Goal: Check status: Check status

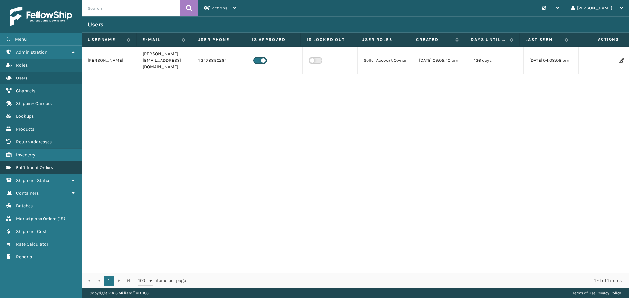
click at [38, 168] on span "Fulfillment Orders" at bounding box center [34, 168] width 37 height 6
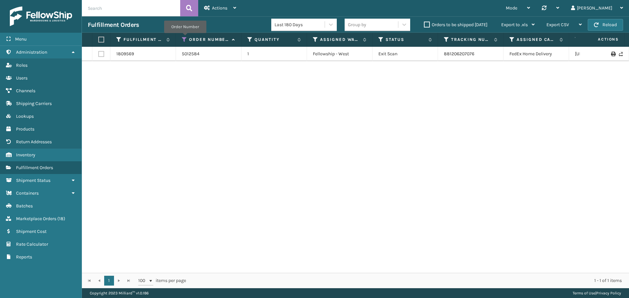
drag, startPoint x: 185, startPoint y: 38, endPoint x: 187, endPoint y: 41, distance: 3.7
click at [185, 38] on icon at bounding box center [184, 40] width 5 height 6
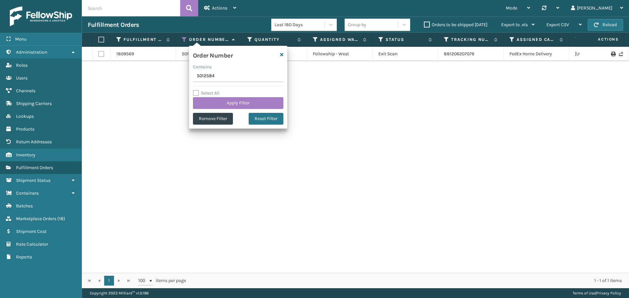
click at [219, 71] on input "5012584" at bounding box center [238, 76] width 90 height 12
type input "5018419"
click at [235, 105] on button "Apply Filter" at bounding box center [238, 103] width 90 height 12
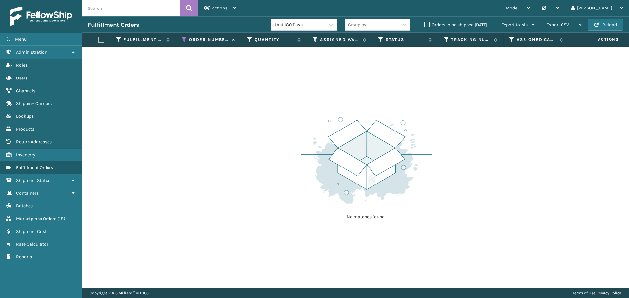
click at [444, 25] on label "Orders to be shipped [DATE]" at bounding box center [456, 25] width 64 height 6
click at [424, 25] on input "Orders to be shipped [DATE]" at bounding box center [424, 23] width 0 height 4
click at [444, 25] on label "Orders to be shipped [DATE]" at bounding box center [456, 25] width 64 height 6
click at [424, 25] on input "Orders to be shipped [DATE]" at bounding box center [424, 23] width 0 height 4
click at [25, 220] on span "Marketplace Orders" at bounding box center [36, 219] width 40 height 6
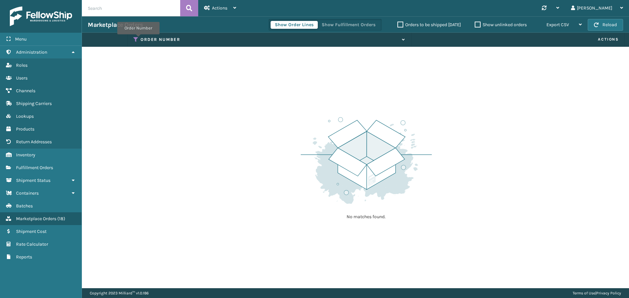
click at [138, 39] on icon at bounding box center [135, 40] width 5 height 6
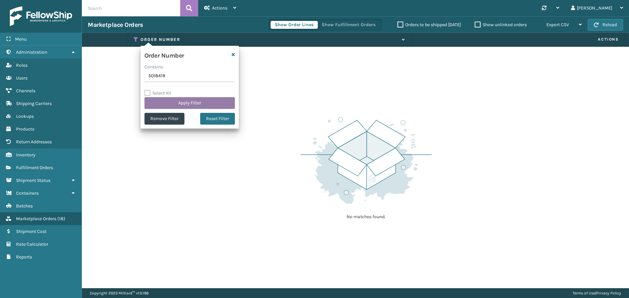
type input "5018419"
click at [184, 106] on button "Apply Filter" at bounding box center [189, 103] width 90 height 12
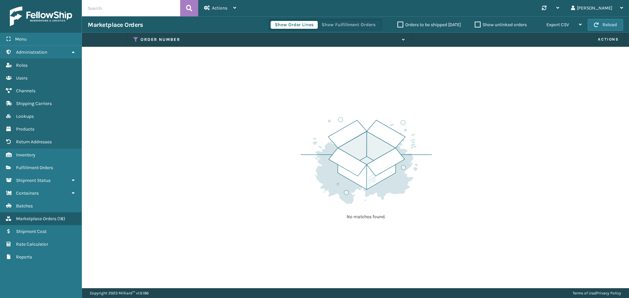
click at [418, 24] on label "Orders to be shipped [DATE]" at bounding box center [429, 25] width 64 height 6
click at [398, 24] on input "Orders to be shipped [DATE]" at bounding box center [397, 23] width 0 height 4
click at [418, 24] on label "Orders to be shipped [DATE]" at bounding box center [429, 25] width 64 height 6
click at [398, 24] on input "Orders to be shipped [DATE]" at bounding box center [397, 23] width 0 height 4
click at [151, 37] on label "Order Number" at bounding box center [270, 40] width 258 height 6
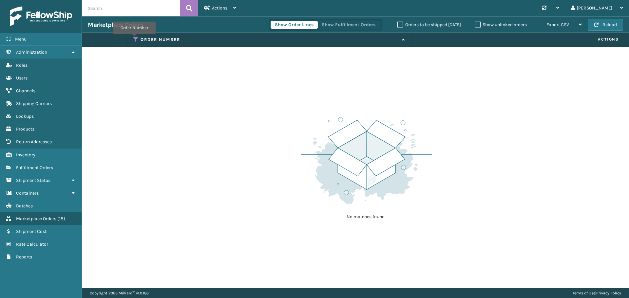
click at [135, 39] on icon at bounding box center [135, 40] width 5 height 6
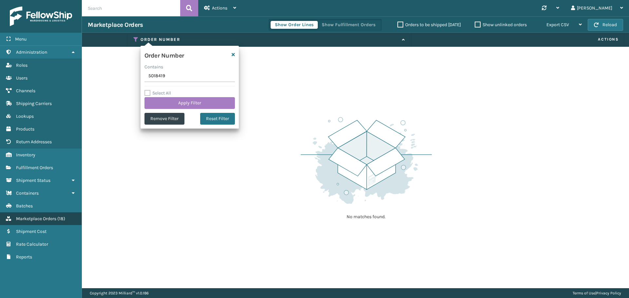
click at [36, 220] on span "Marketplace Orders" at bounding box center [36, 219] width 40 height 6
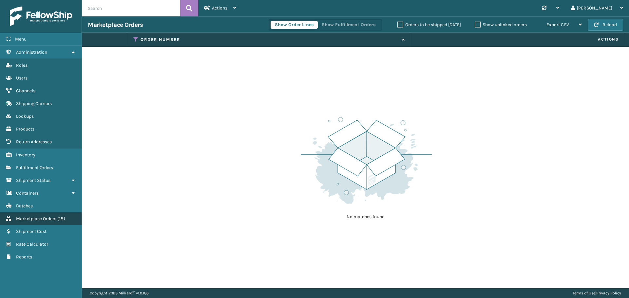
click at [36, 220] on span "Marketplace Orders" at bounding box center [36, 219] width 40 height 6
click at [35, 167] on span "Fulfillment Orders" at bounding box center [34, 168] width 37 height 6
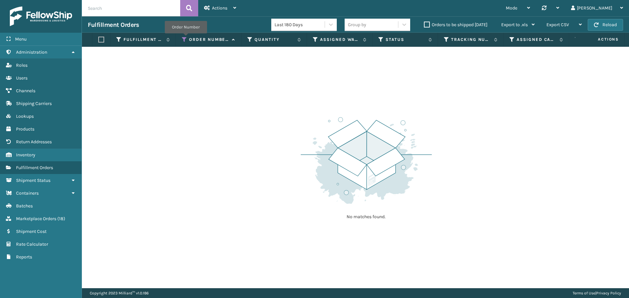
click at [186, 38] on icon at bounding box center [184, 40] width 5 height 6
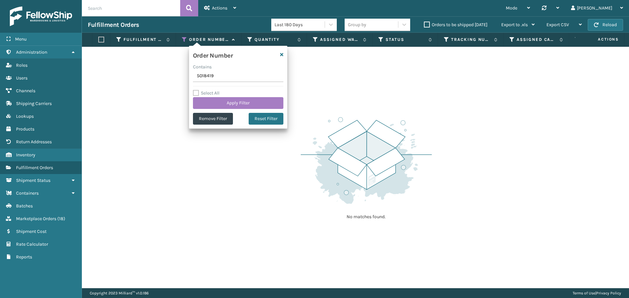
click at [217, 78] on input "5018419" at bounding box center [238, 76] width 90 height 12
type input "5018525"
click at [228, 103] on button "Apply Filter" at bounding box center [238, 103] width 90 height 12
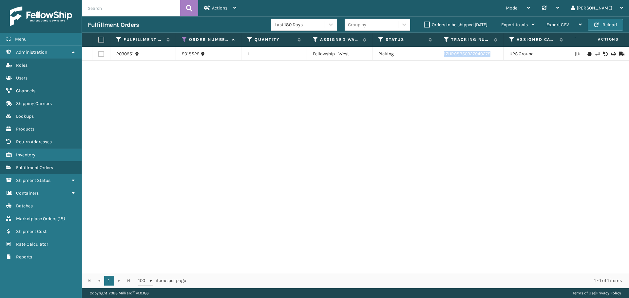
drag, startPoint x: 484, startPoint y: 55, endPoint x: 443, endPoint y: 56, distance: 41.3
click at [443, 56] on td "1ZHR98350327940275" at bounding box center [471, 54] width 66 height 14
copy link "1ZHR98350327940275"
